Goal: Register for event/course

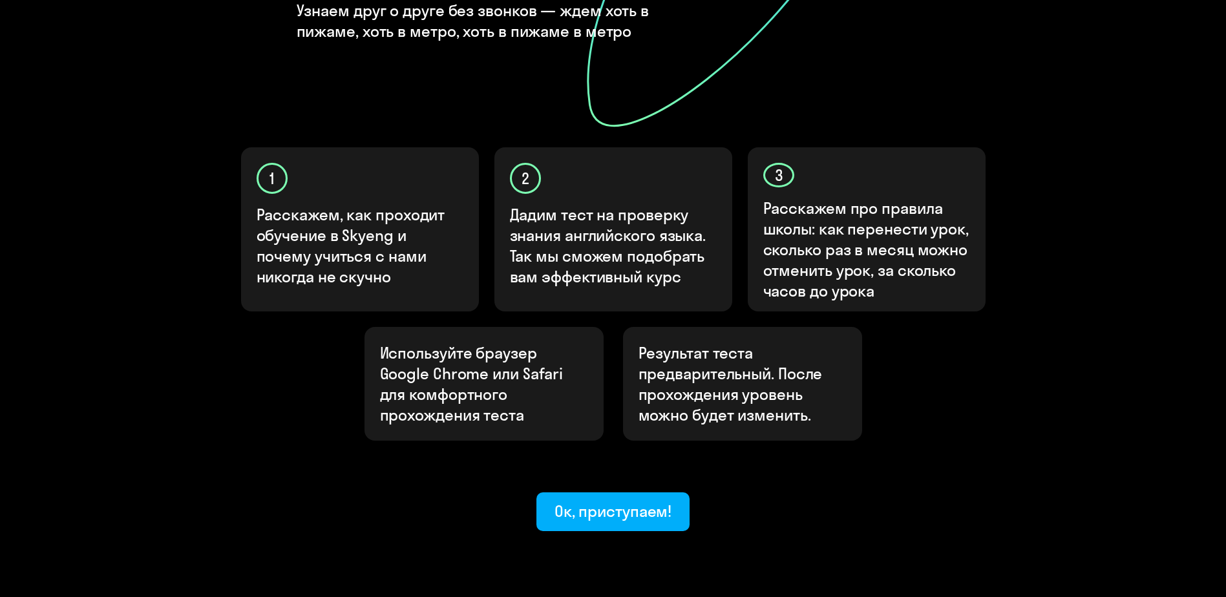
scroll to position [323, 0]
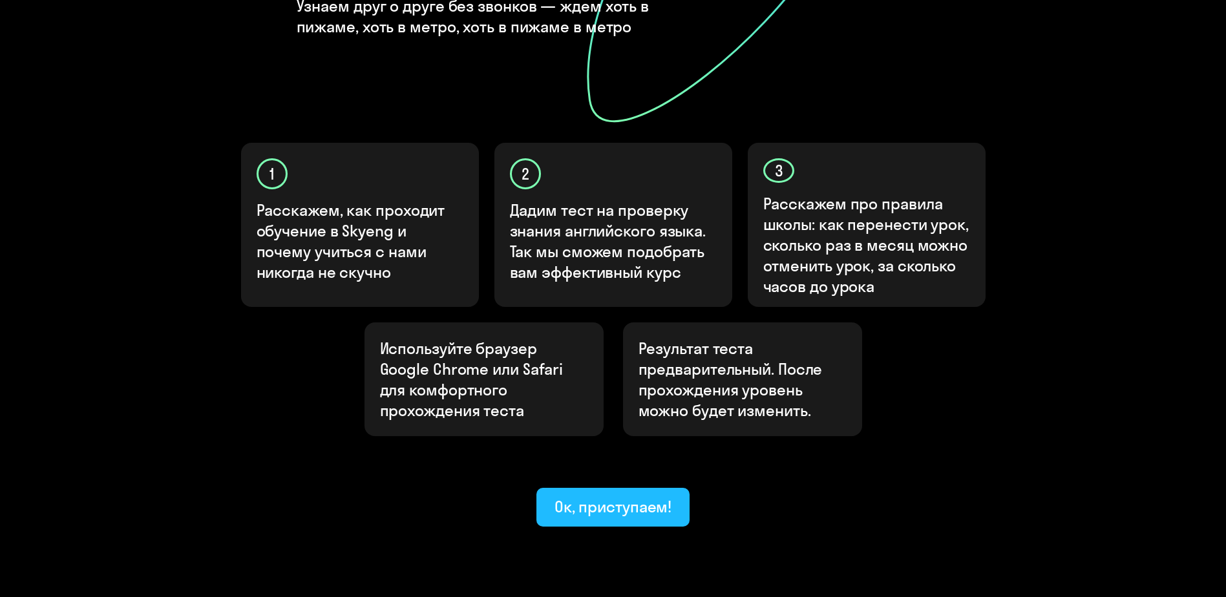
click at [650, 496] on div "Ок, приступаем!" at bounding box center [614, 506] width 118 height 21
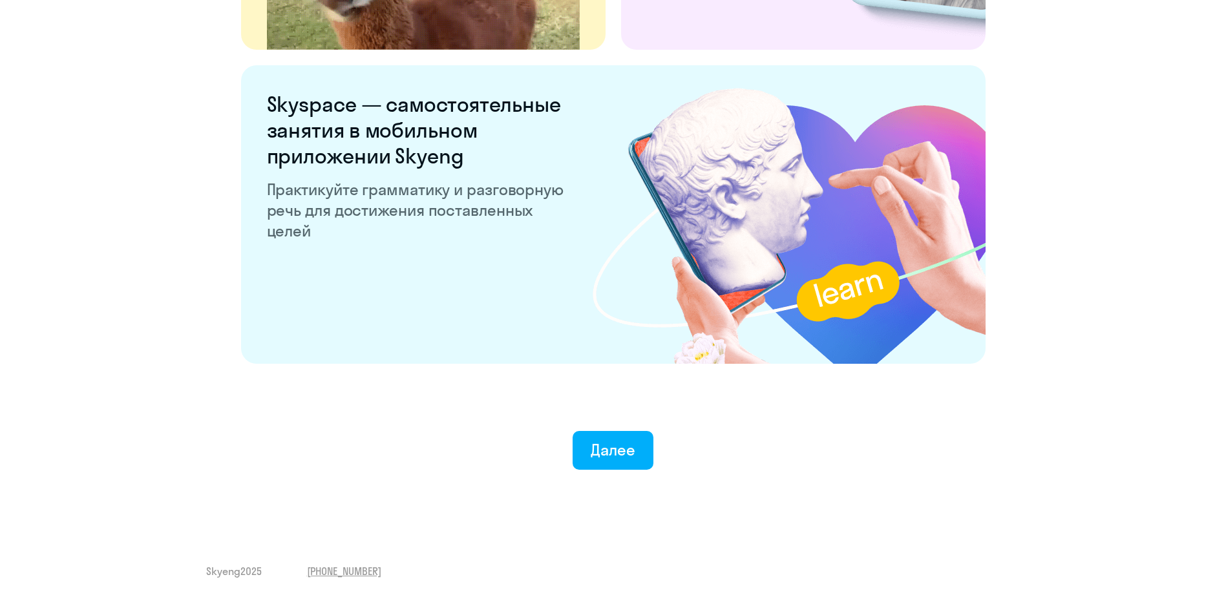
scroll to position [2399, 0]
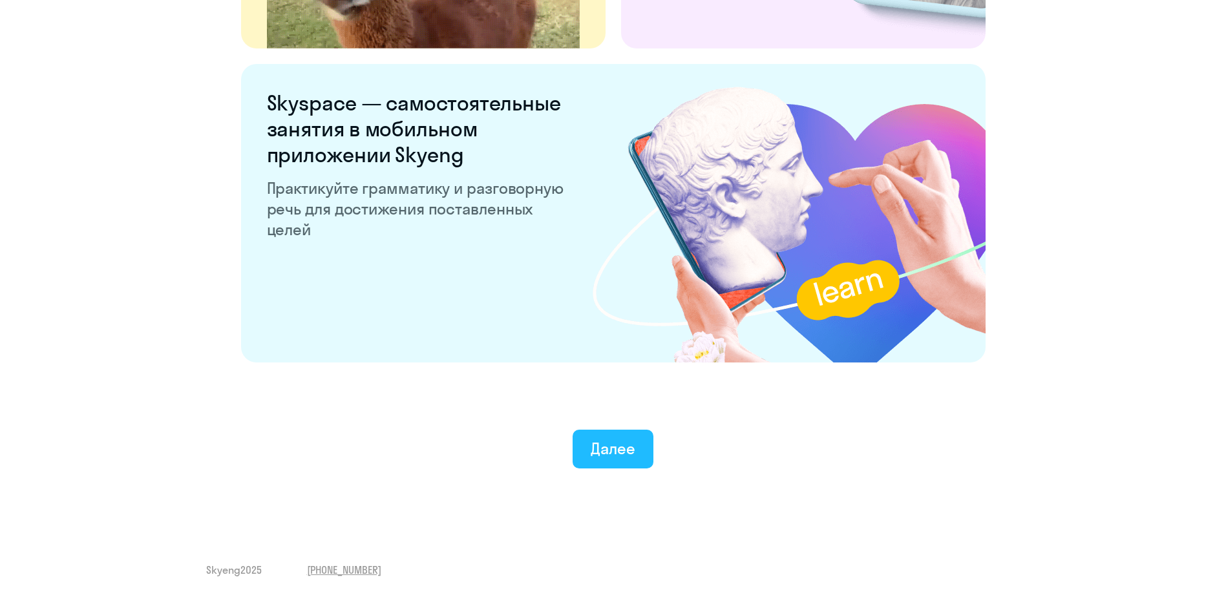
click at [595, 454] on div "Далее" at bounding box center [613, 448] width 45 height 21
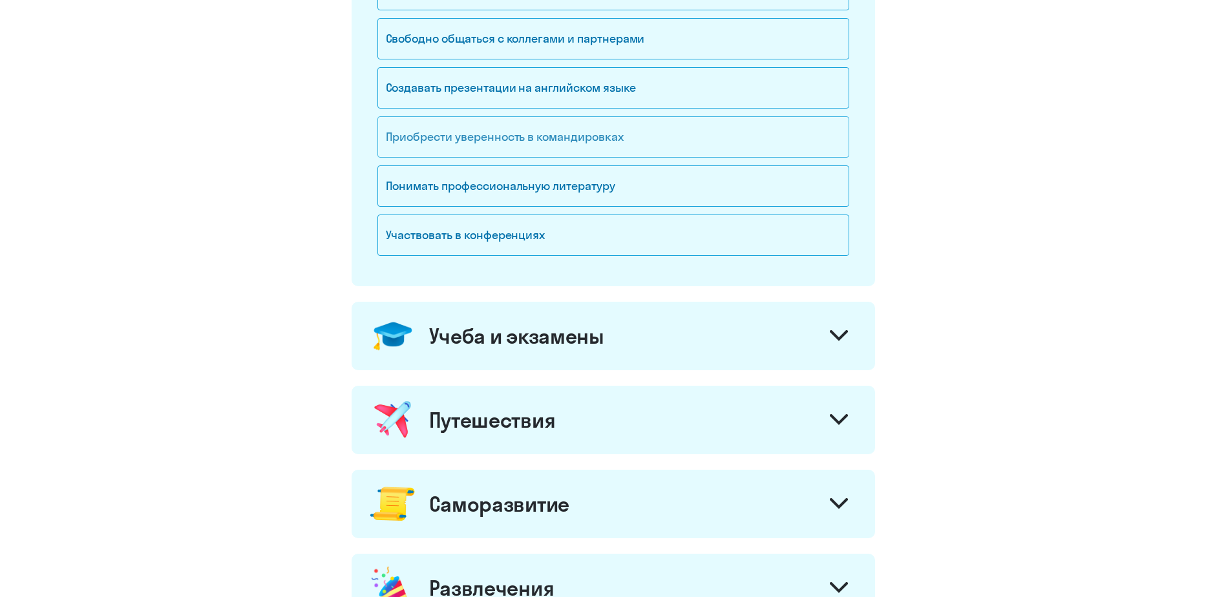
scroll to position [248, 0]
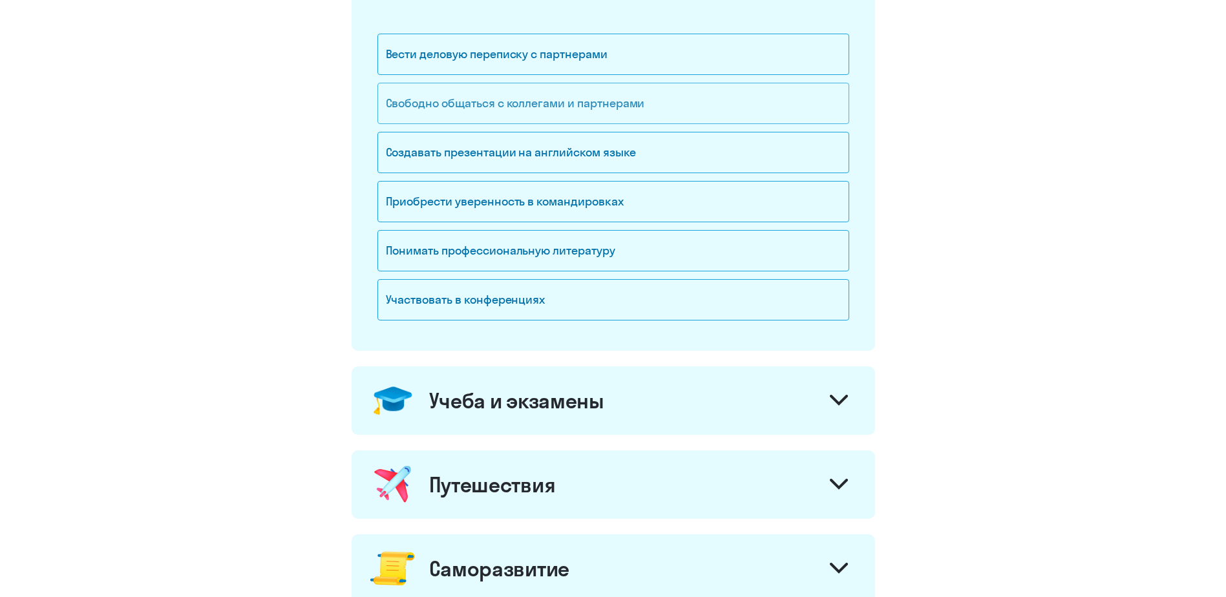
click at [548, 109] on div "Свободно общаться с коллегами и партнерами" at bounding box center [614, 103] width 472 height 41
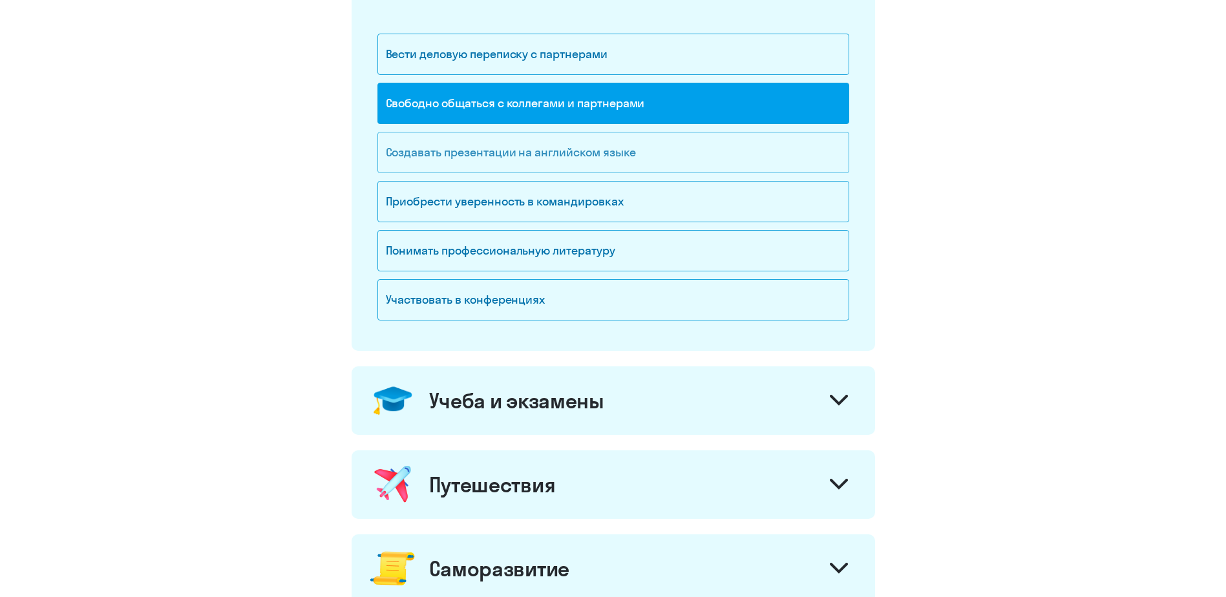
click at [557, 148] on div "Создавать презентации на английском языке" at bounding box center [614, 152] width 472 height 41
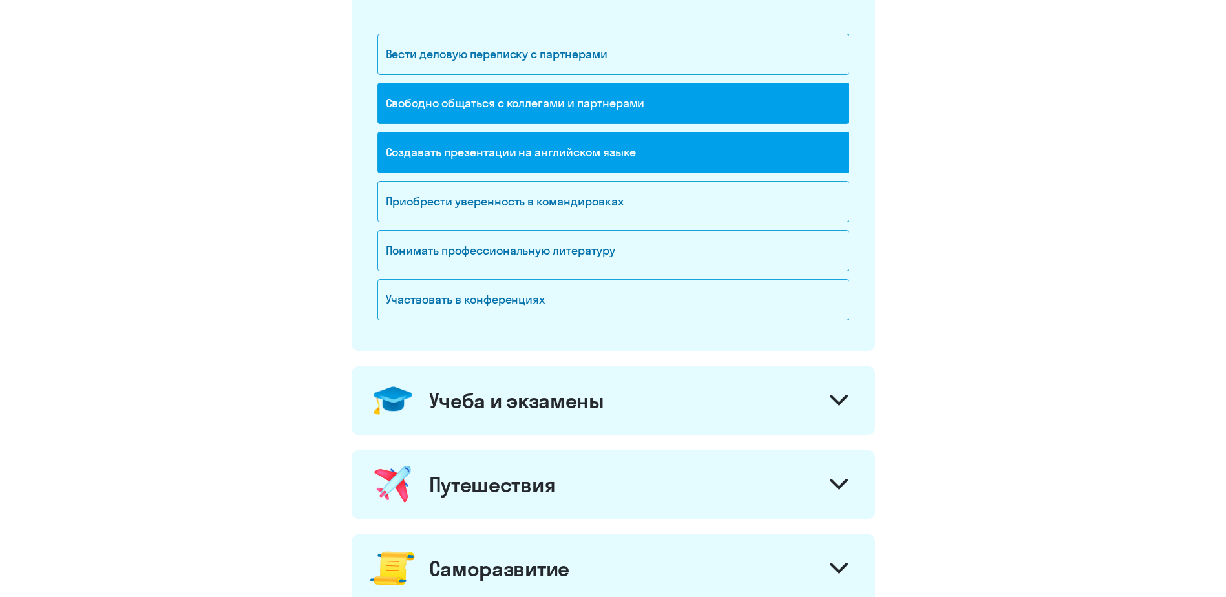
click at [549, 402] on div "Учеба и экзамены" at bounding box center [516, 401] width 175 height 26
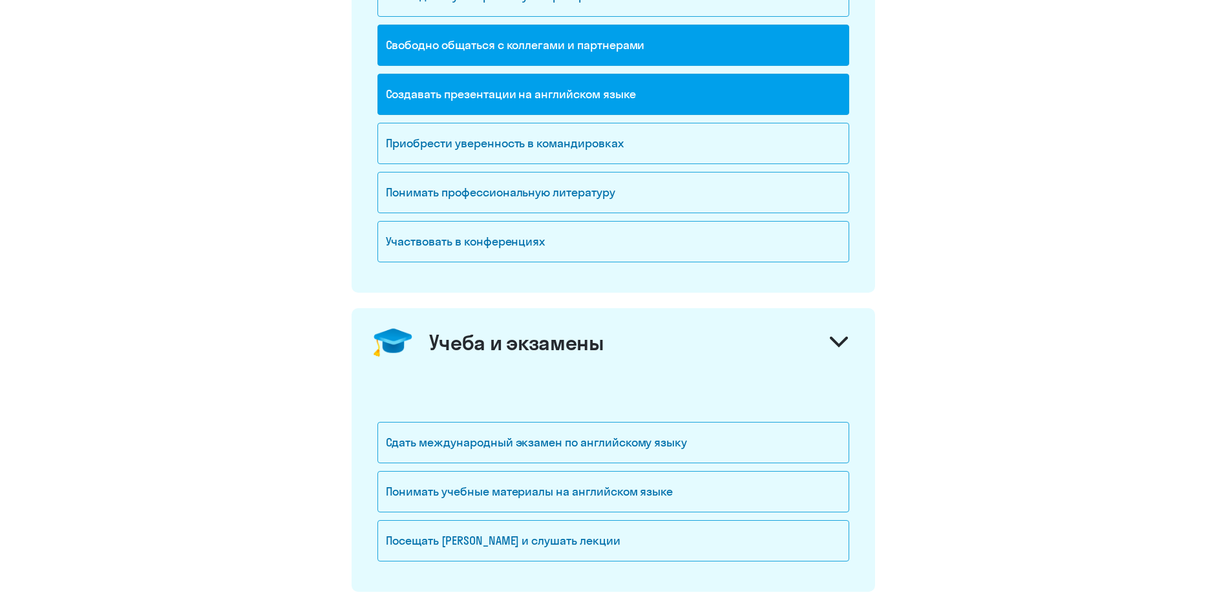
scroll to position [378, 0]
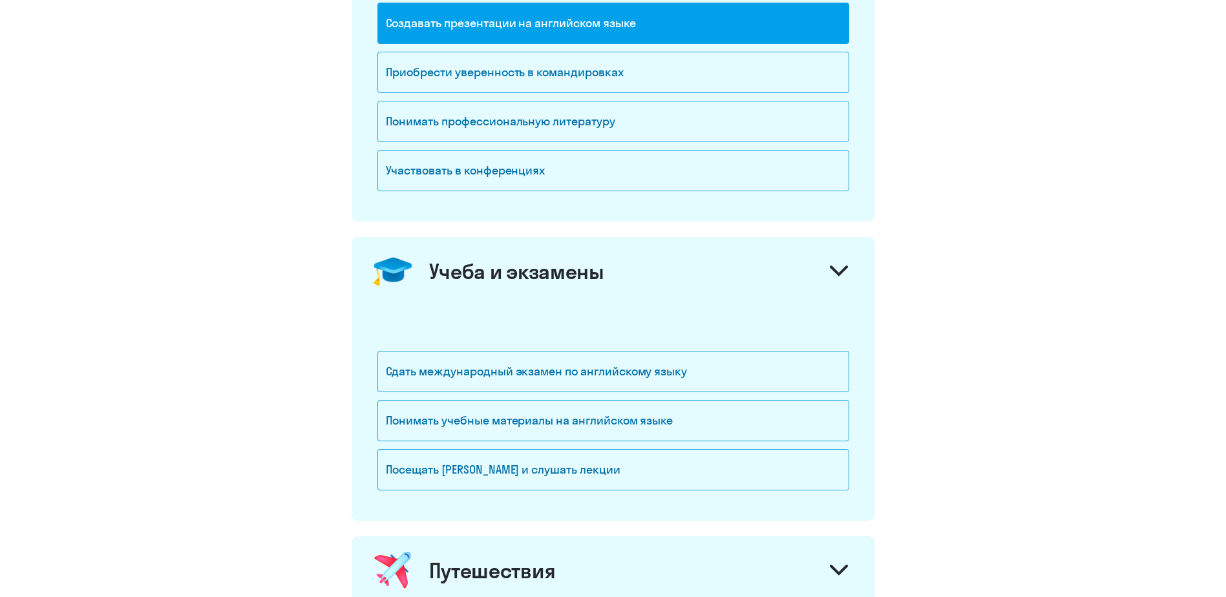
click at [539, 284] on div "Учеба и экзамены" at bounding box center [614, 271] width 524 height 69
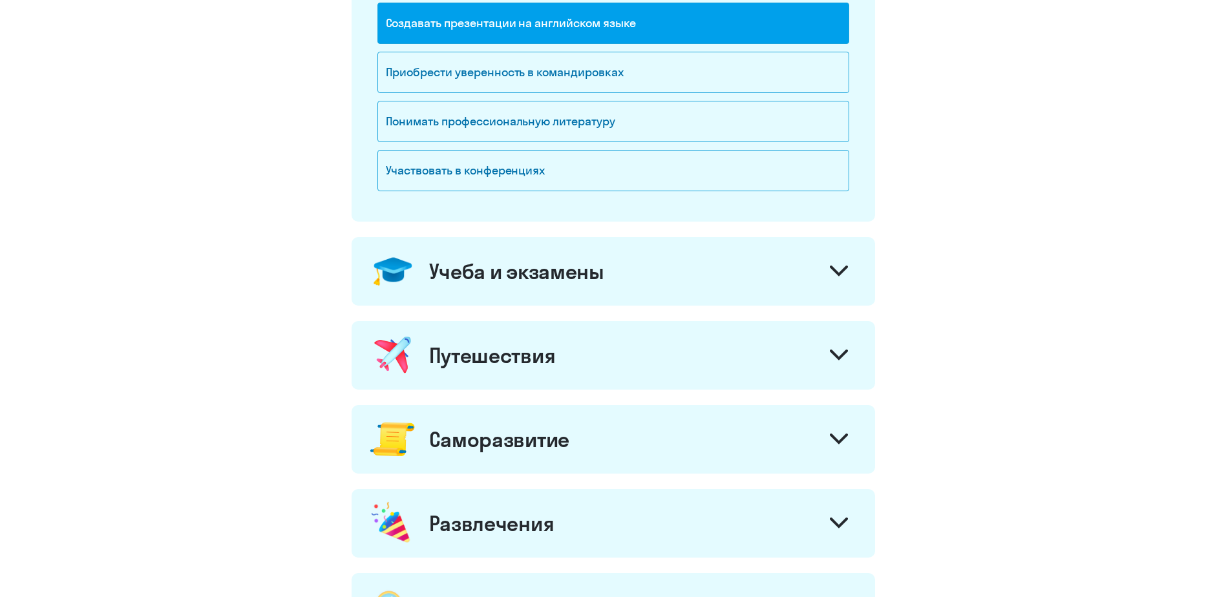
click at [572, 347] on div "Путешествия" at bounding box center [614, 355] width 524 height 69
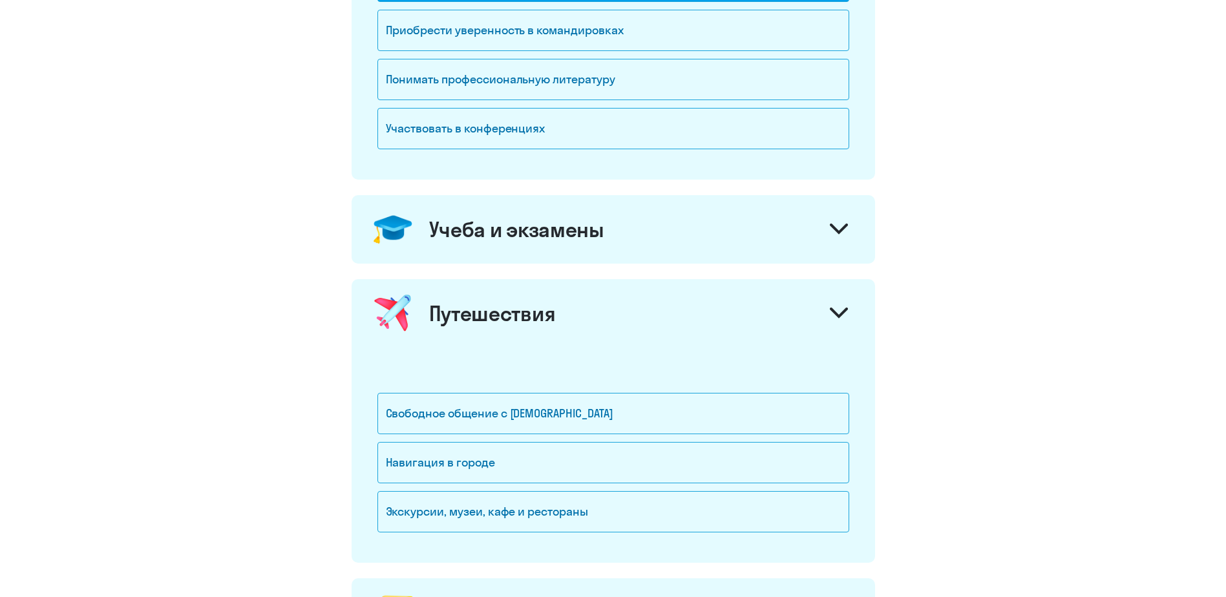
scroll to position [442, 0]
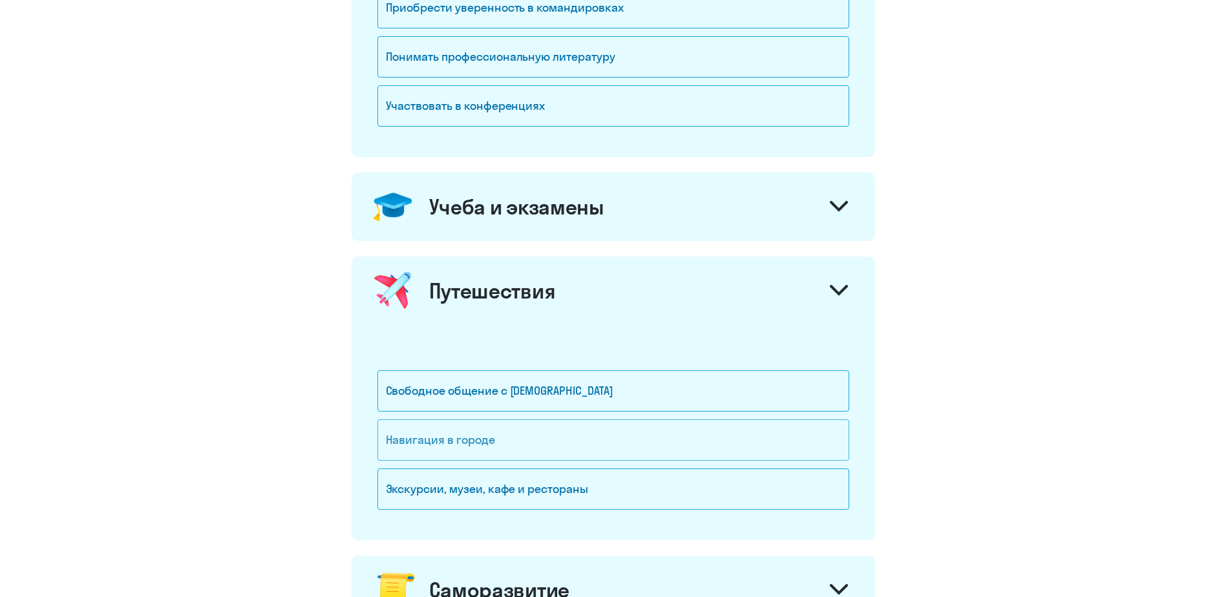
click at [508, 434] on div "Навигация в городе" at bounding box center [614, 440] width 472 height 41
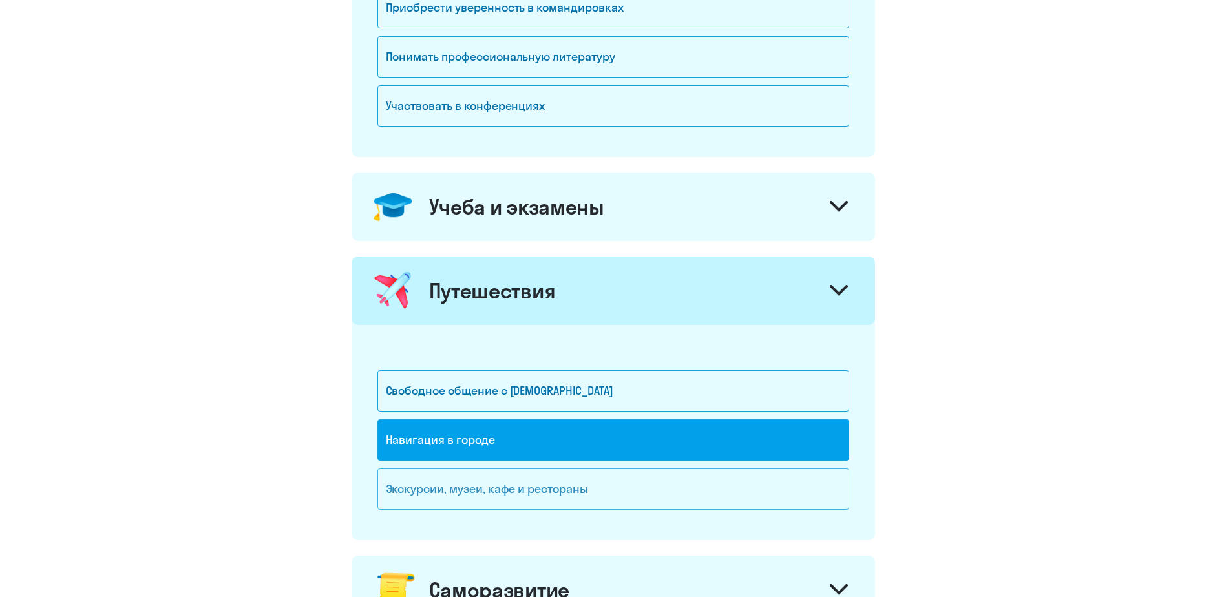
click at [504, 480] on div "Экскурсии, музеи, кафе и рестораны" at bounding box center [614, 489] width 472 height 41
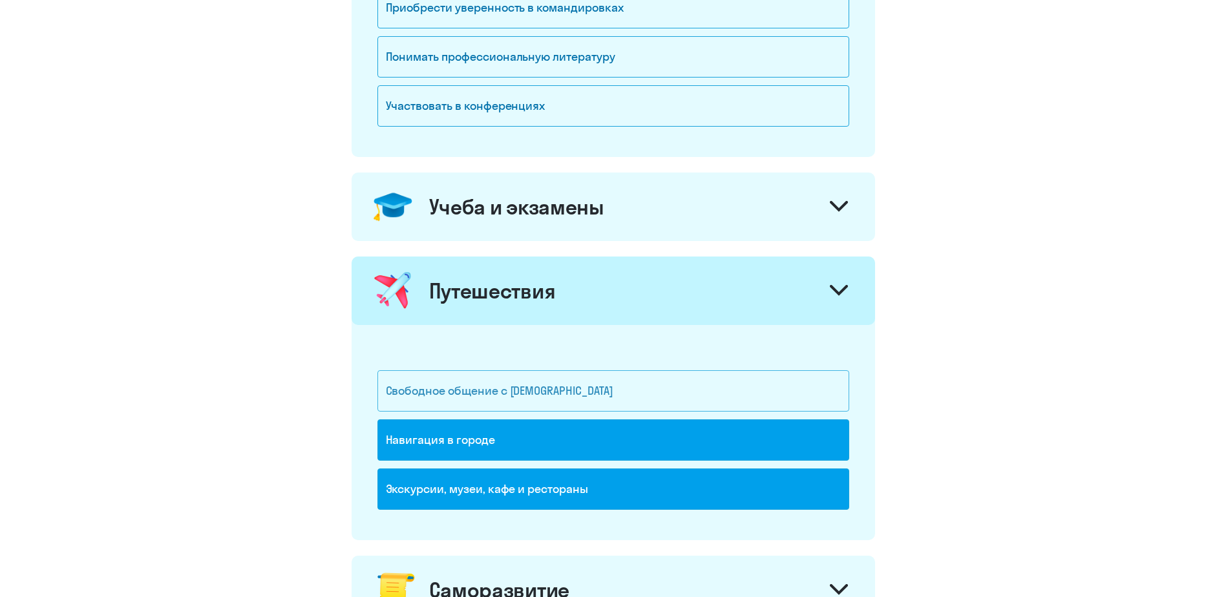
click at [514, 400] on div "Свободное общение с [DEMOGRAPHIC_DATA]" at bounding box center [614, 390] width 472 height 41
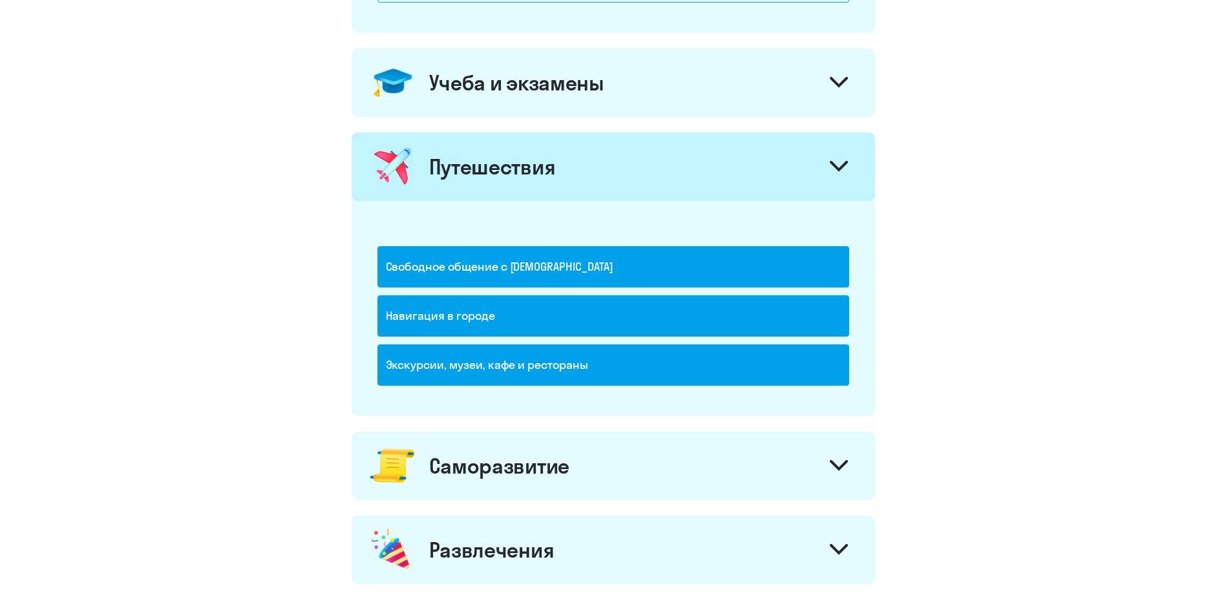
scroll to position [571, 0]
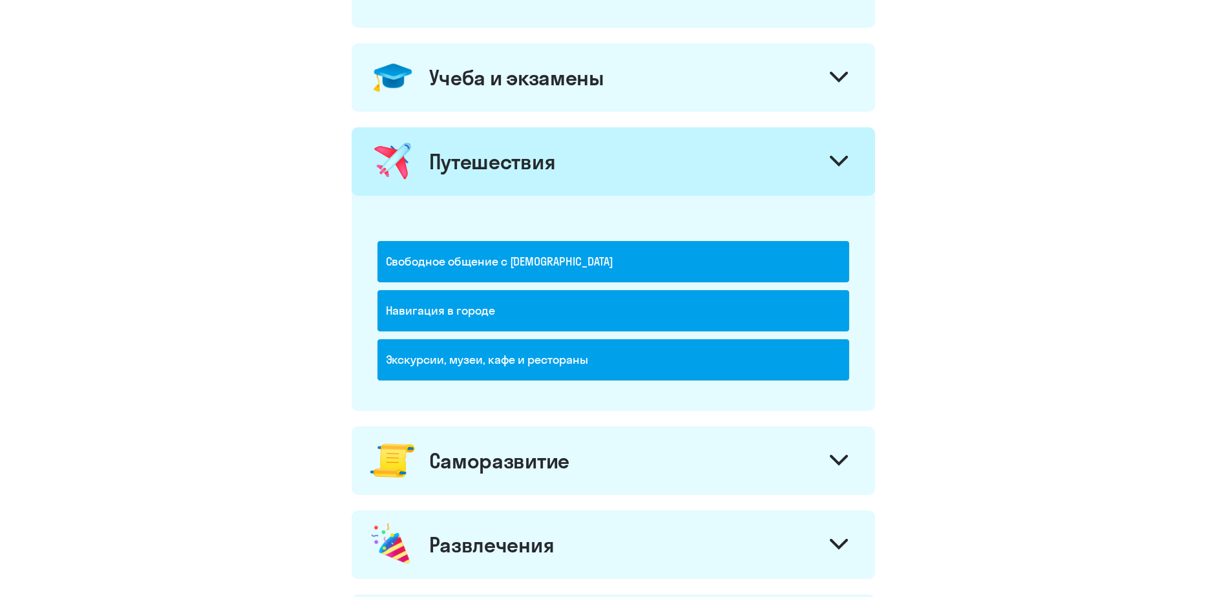
click at [566, 440] on div "Саморазвитие" at bounding box center [614, 461] width 524 height 69
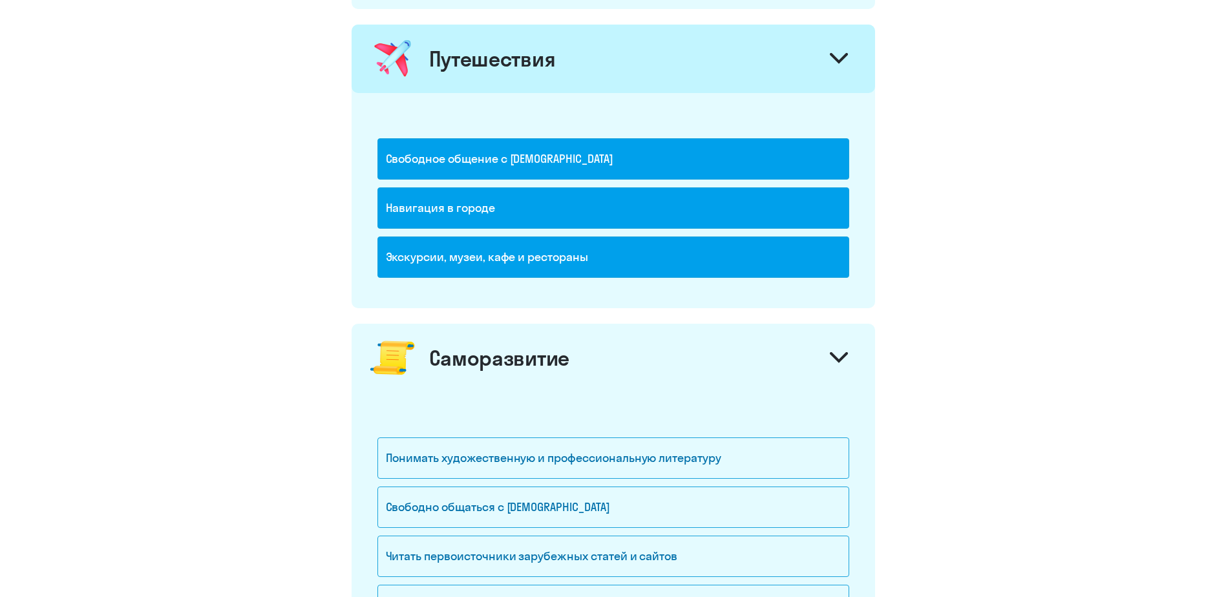
scroll to position [701, 0]
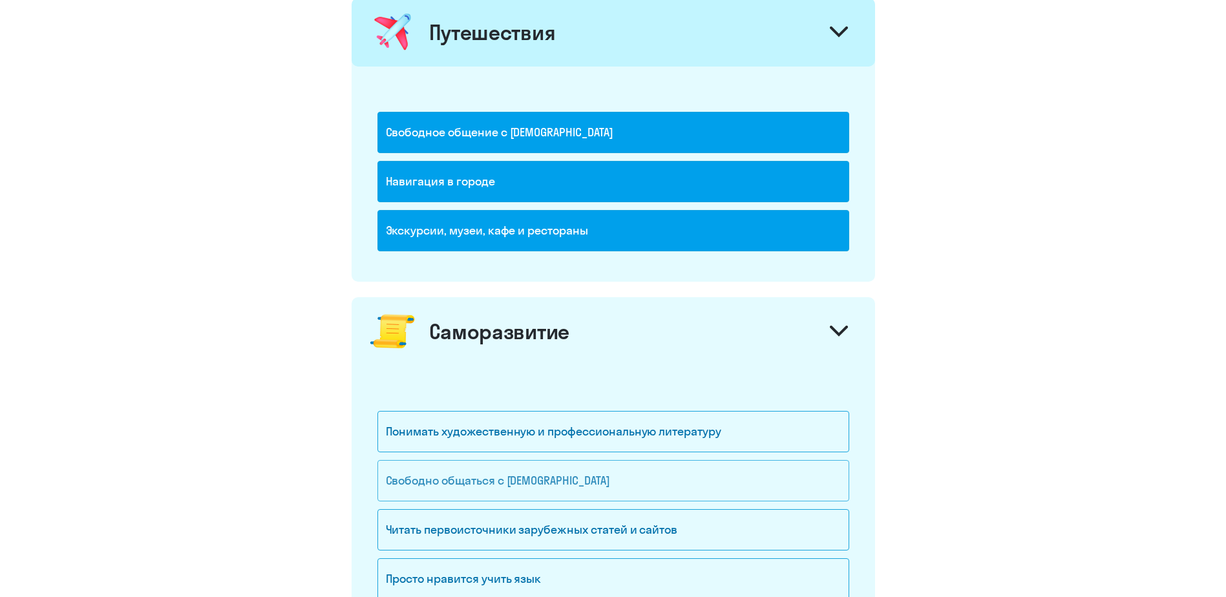
click at [546, 479] on div "Свободно общаться с [DEMOGRAPHIC_DATA]" at bounding box center [614, 480] width 472 height 41
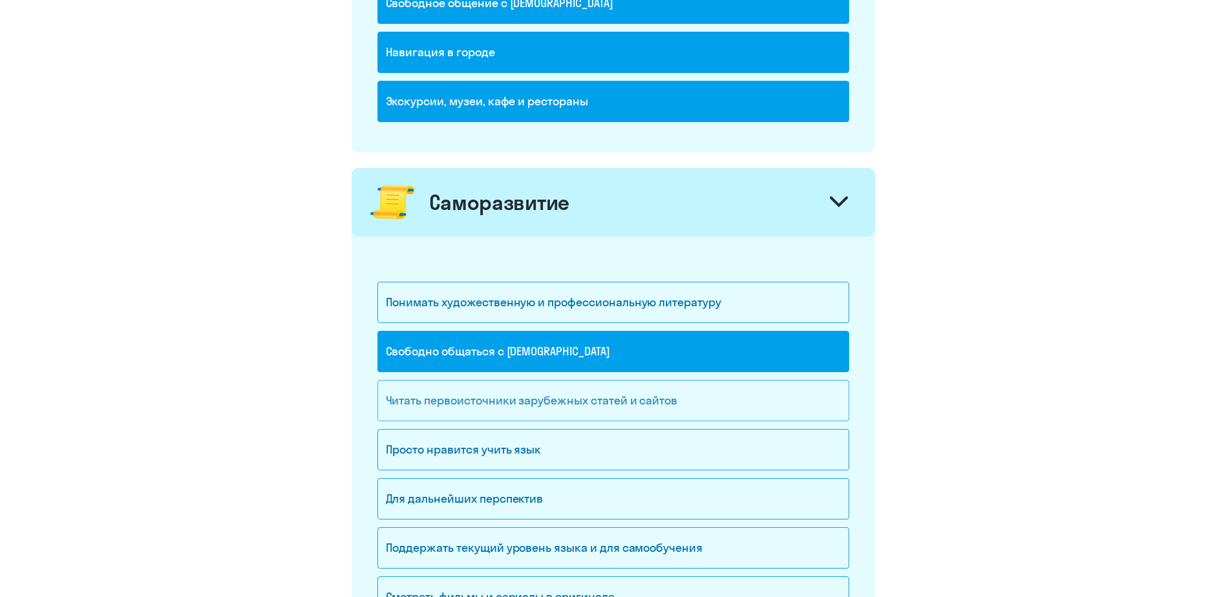
scroll to position [895, 0]
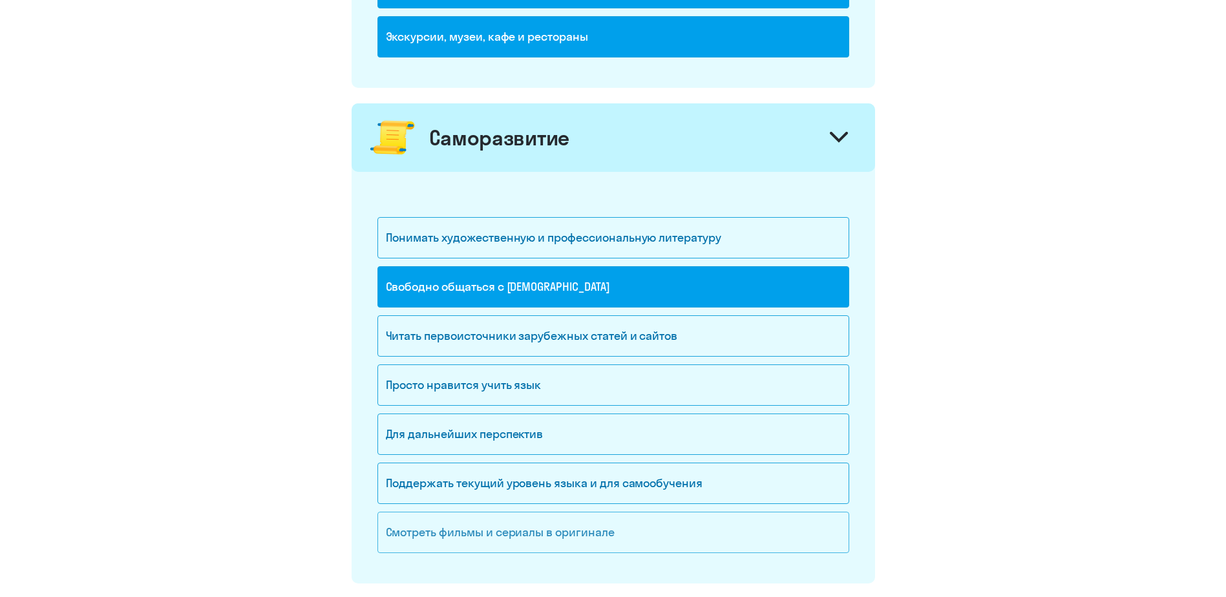
click at [518, 533] on div "Смотреть фильмы и сериалы в оригинале" at bounding box center [614, 532] width 472 height 41
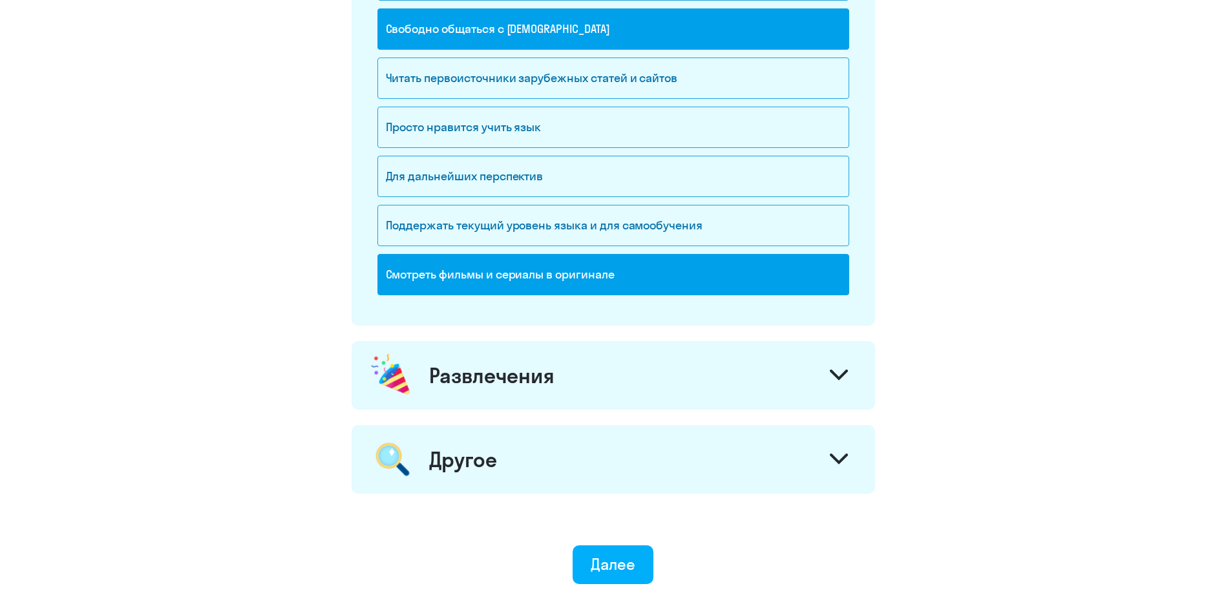
scroll to position [1153, 0]
click at [592, 393] on div "Развлечения" at bounding box center [614, 375] width 524 height 69
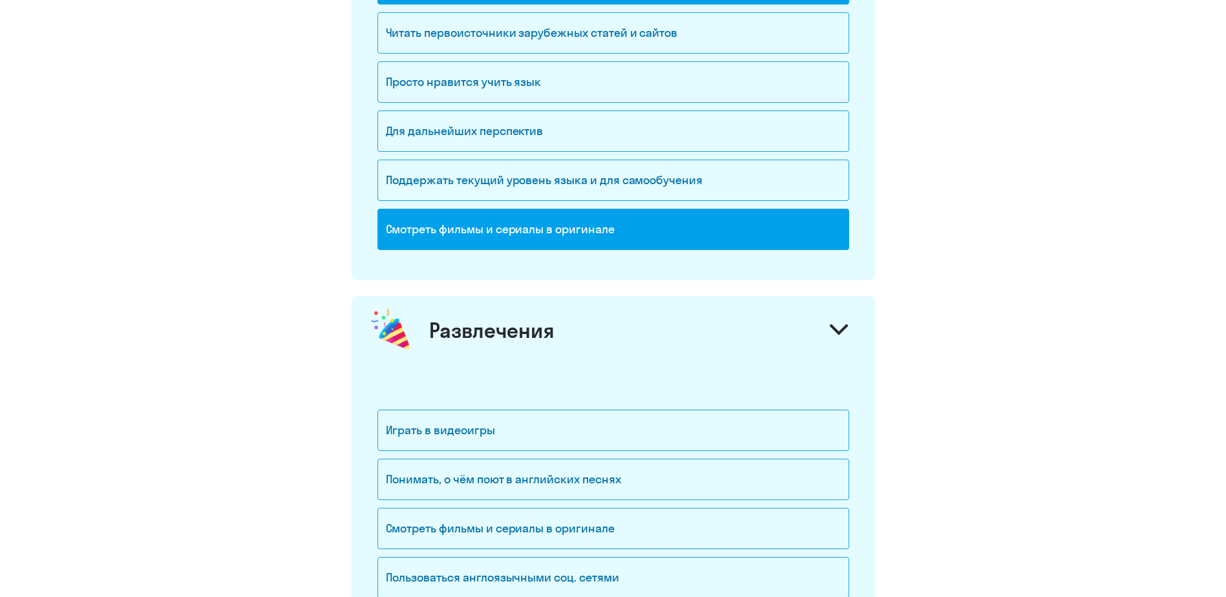
scroll to position [1218, 0]
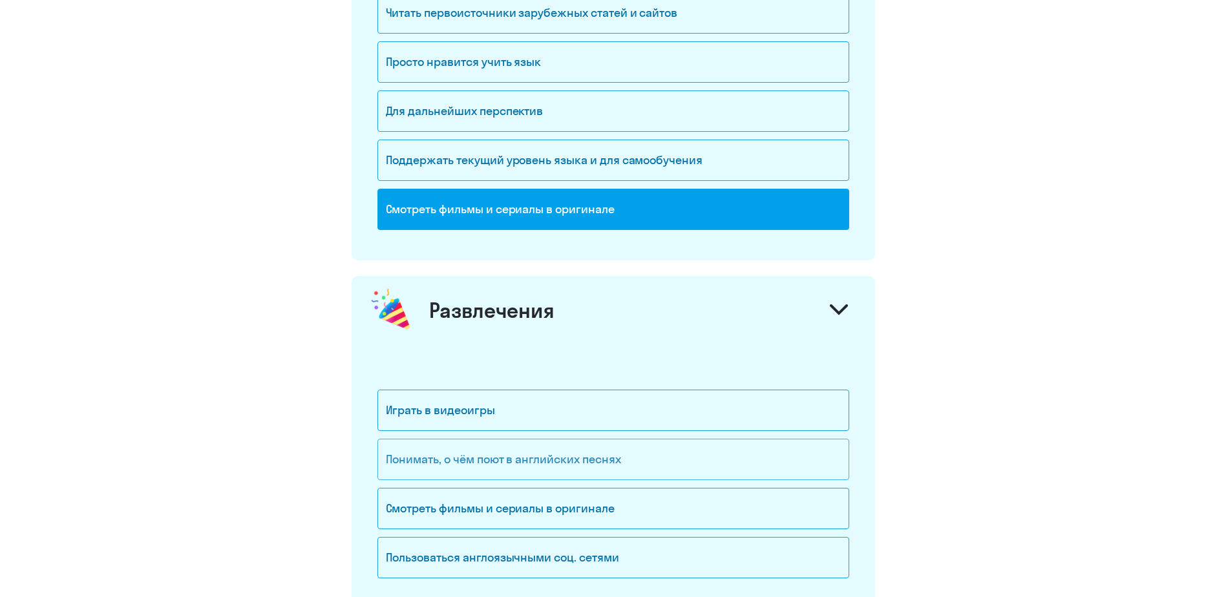
click at [555, 453] on div "Понимать, о чём поют в английских песнях" at bounding box center [614, 459] width 472 height 41
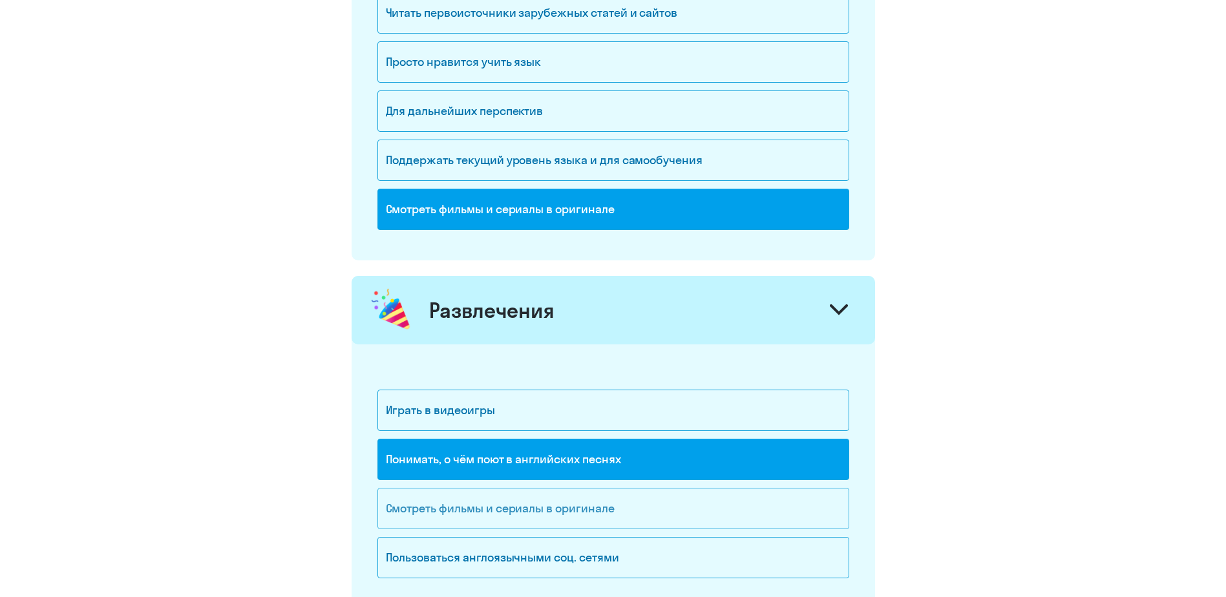
click at [565, 498] on div "Смотреть фильмы и сериалы в оригинале" at bounding box center [614, 508] width 472 height 41
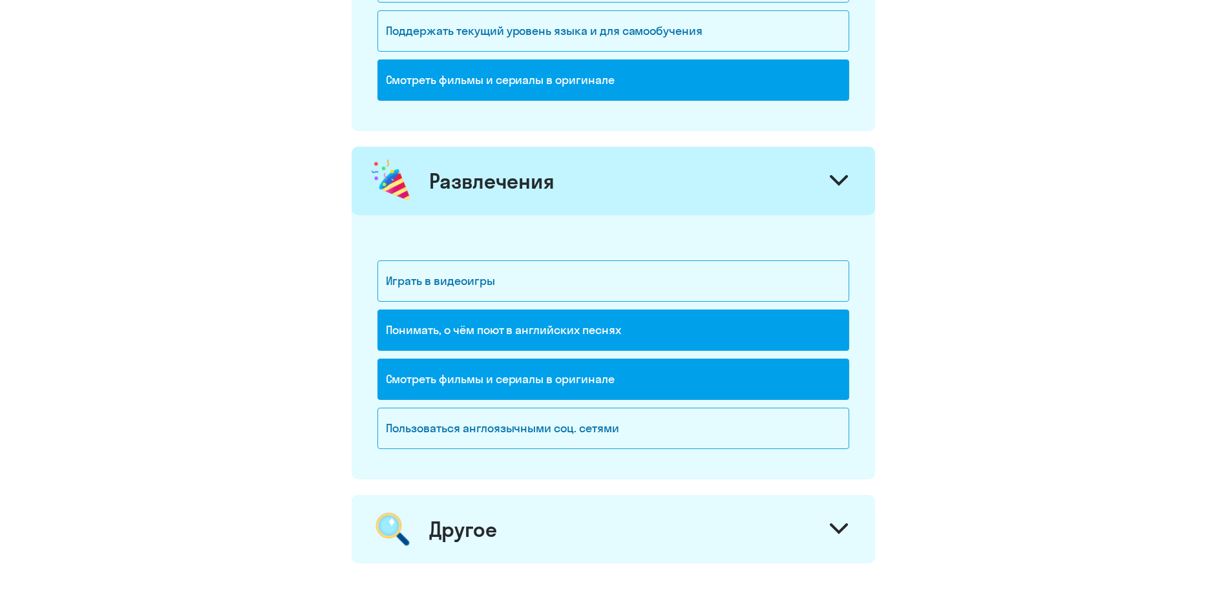
scroll to position [1412, 0]
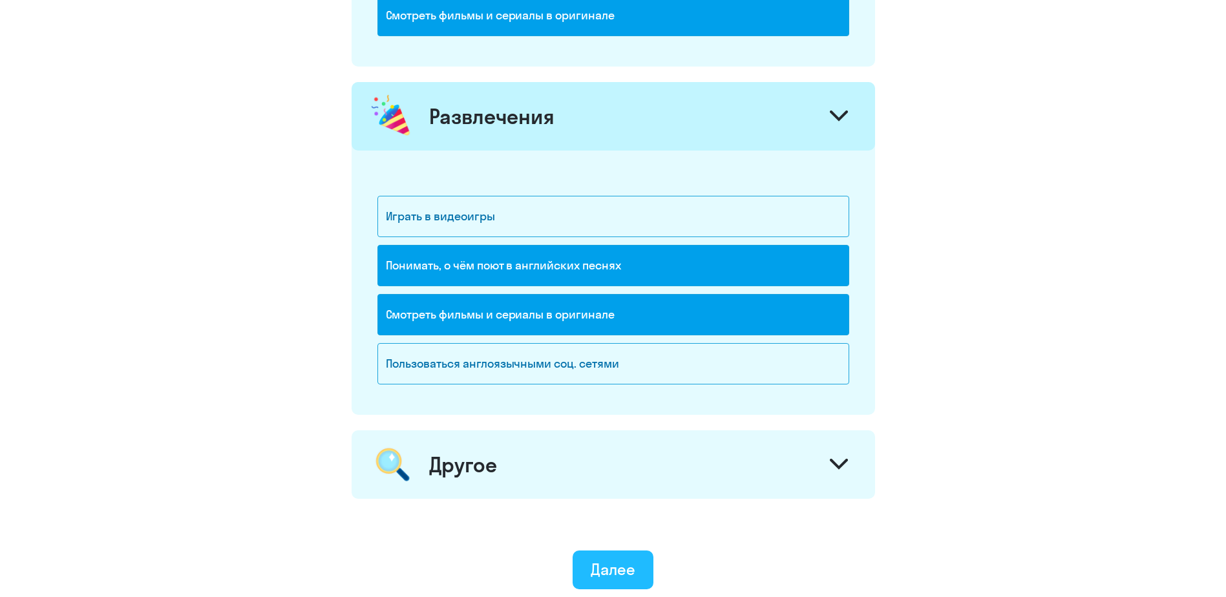
click at [613, 568] on div "Далее" at bounding box center [613, 569] width 45 height 21
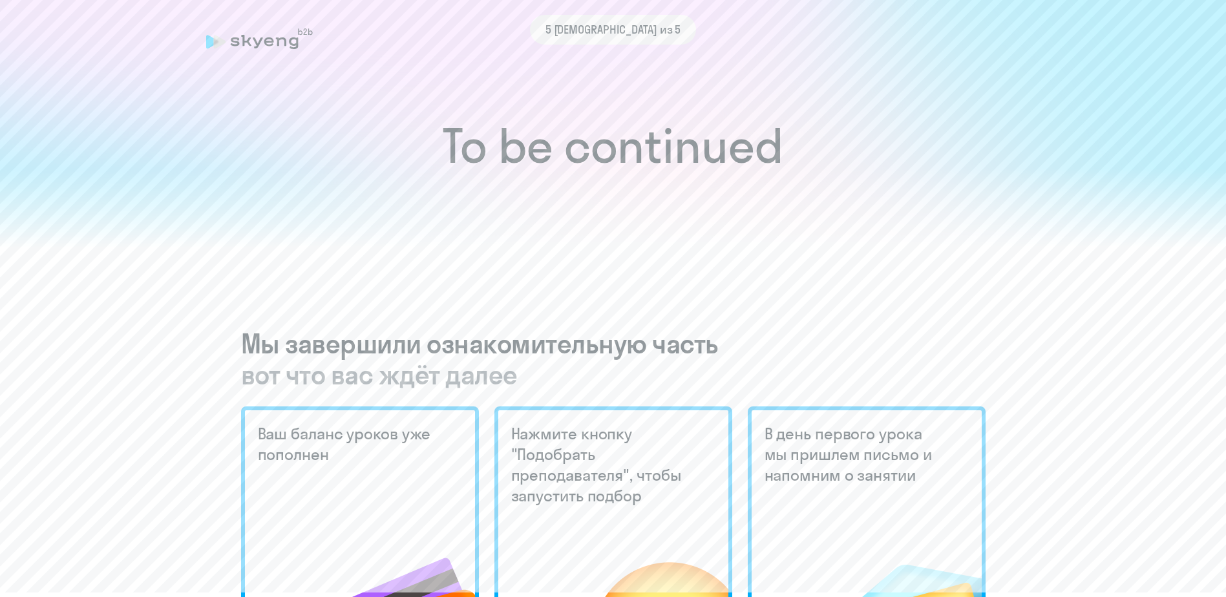
click at [281, 32] on div "5 шаг из 5" at bounding box center [613, 30] width 815 height 30
click at [304, 37] on div "5 шаг из 5" at bounding box center [613, 30] width 815 height 30
click at [277, 47] on icon at bounding box center [259, 38] width 107 height 21
click at [659, 151] on h1 "To be continued" at bounding box center [613, 145] width 1175 height 45
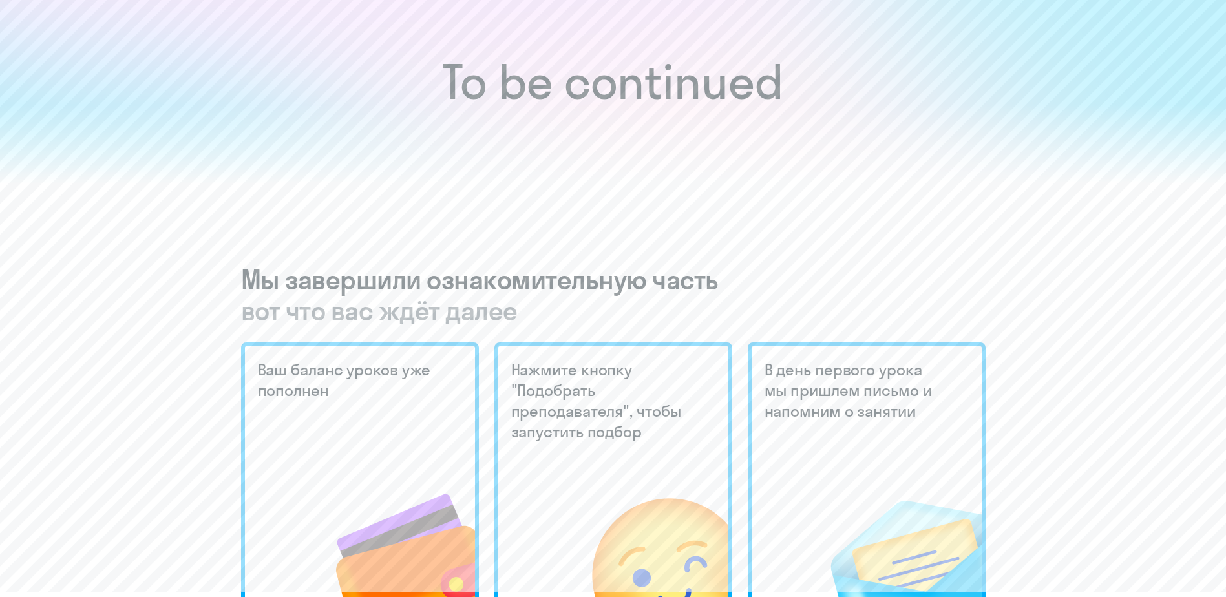
scroll to position [65, 0]
click at [346, 379] on h5 "Ваш баланс уроков уже пополнен" at bounding box center [349, 379] width 182 height 41
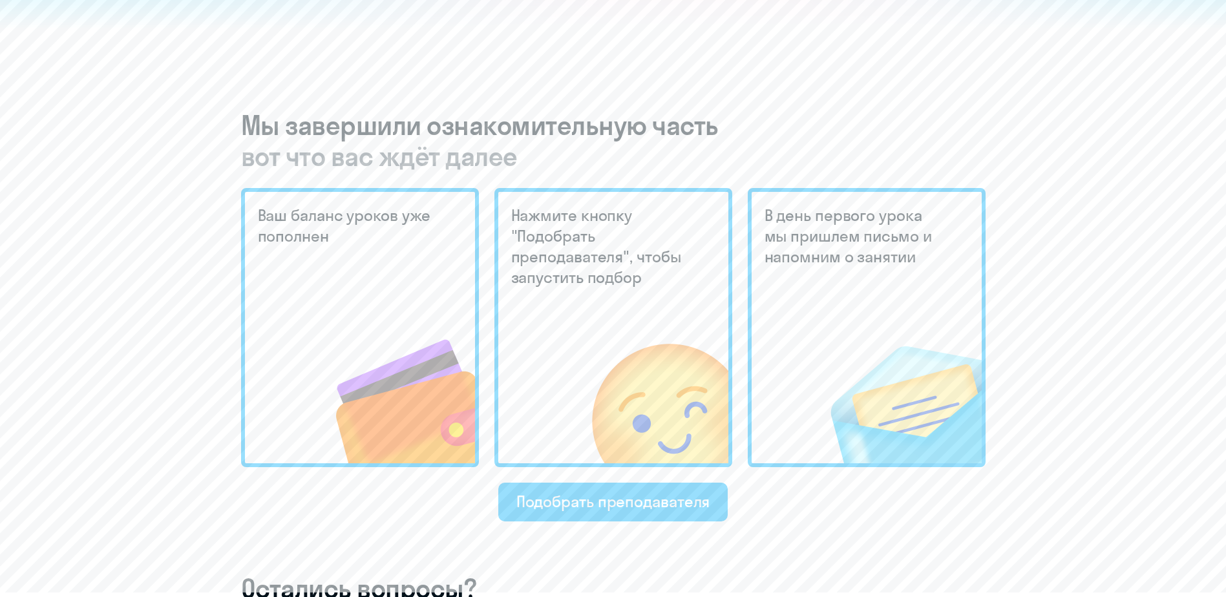
scroll to position [259, 0]
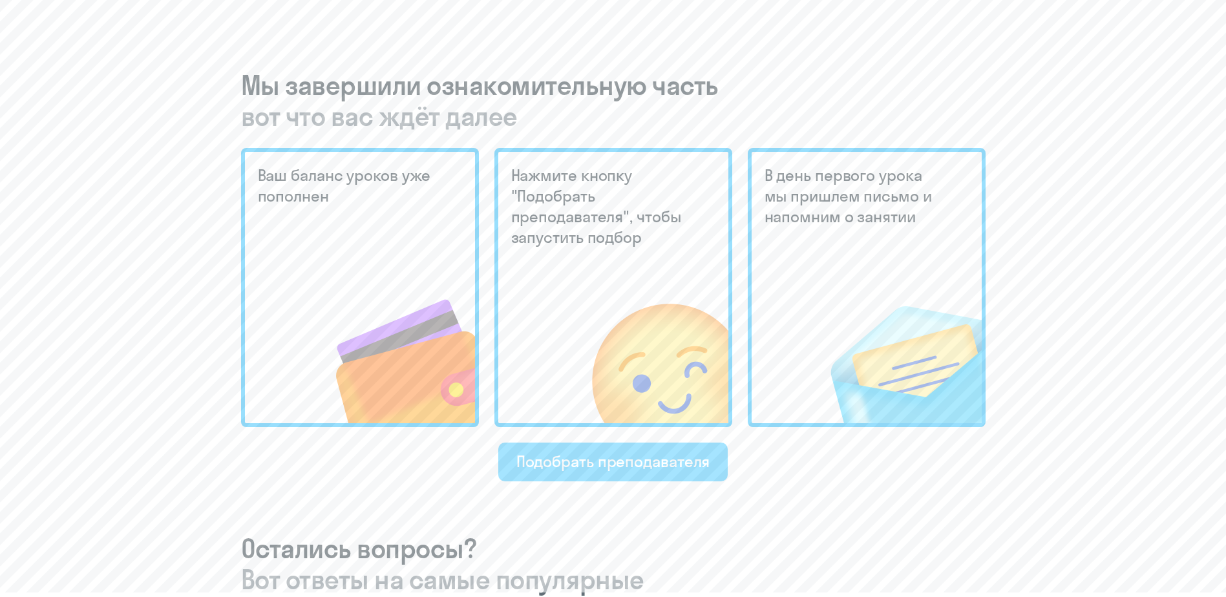
click at [668, 460] on div "Подобрать преподавателя" at bounding box center [614, 461] width 194 height 21
